Goal: Contribute content

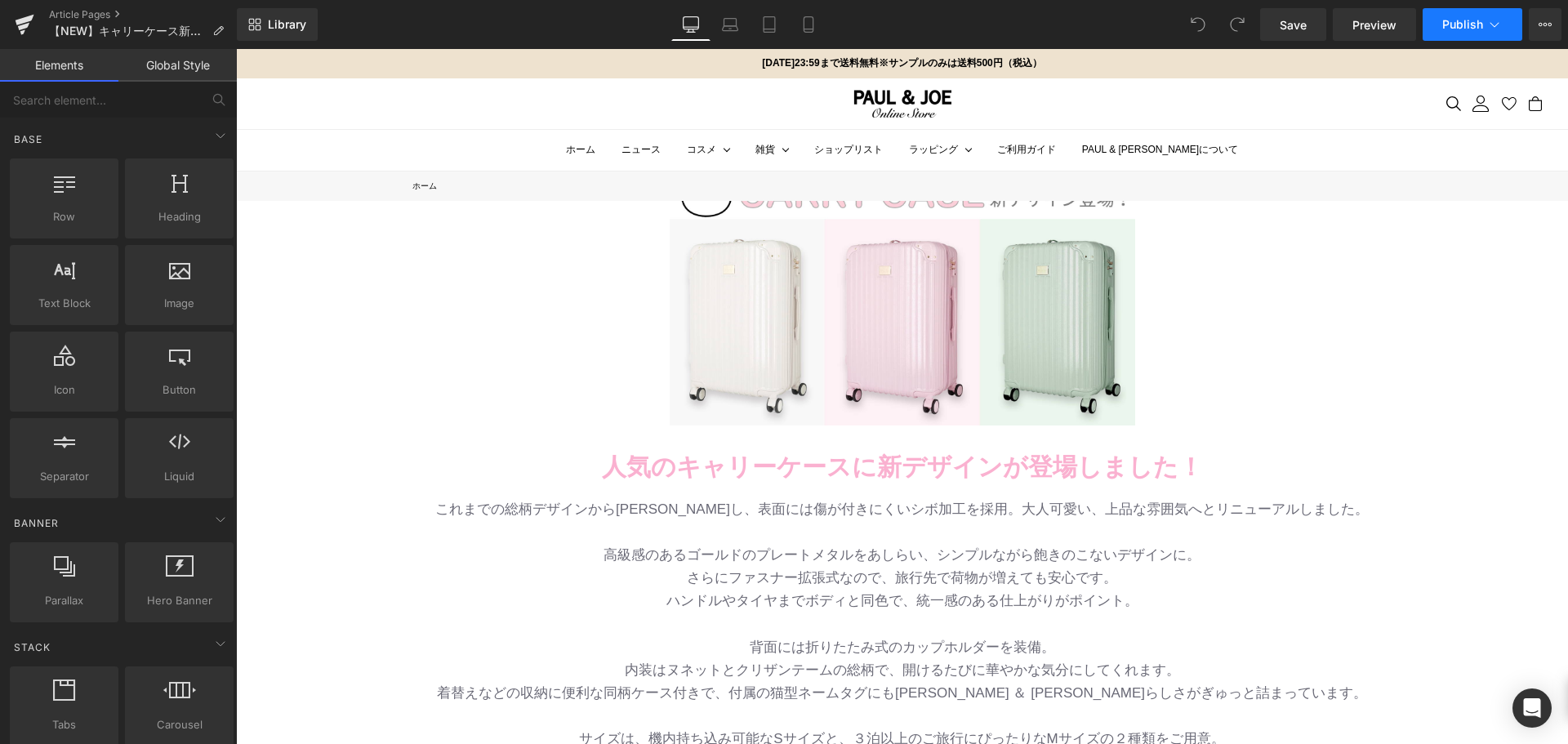
click at [1461, 27] on span "Publish" at bounding box center [1463, 25] width 41 height 13
click at [1463, 35] on button "Publish" at bounding box center [1472, 25] width 100 height 33
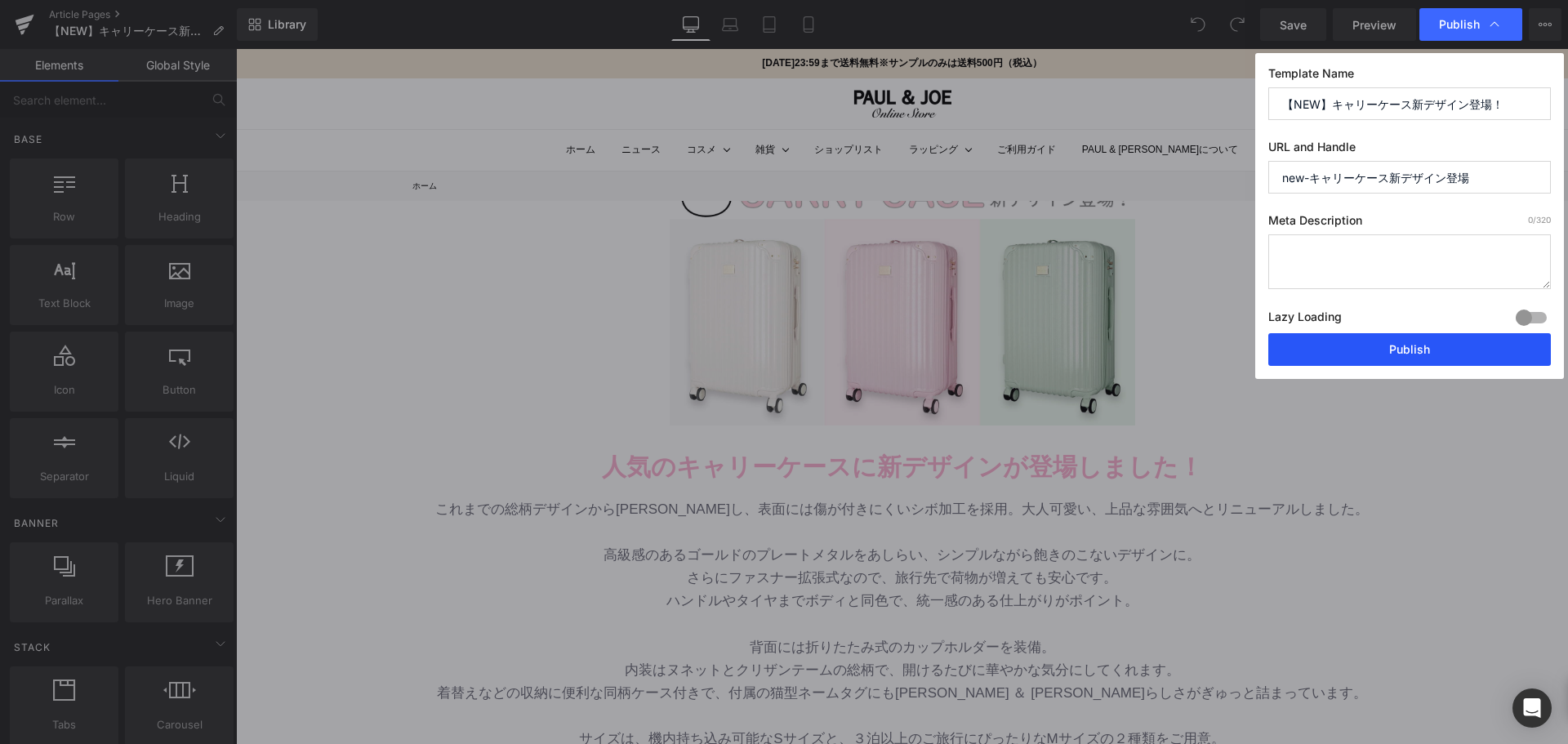
click at [1439, 345] on button "Publish" at bounding box center [1409, 350] width 283 height 33
